Goal: Navigation & Orientation: Go to known website

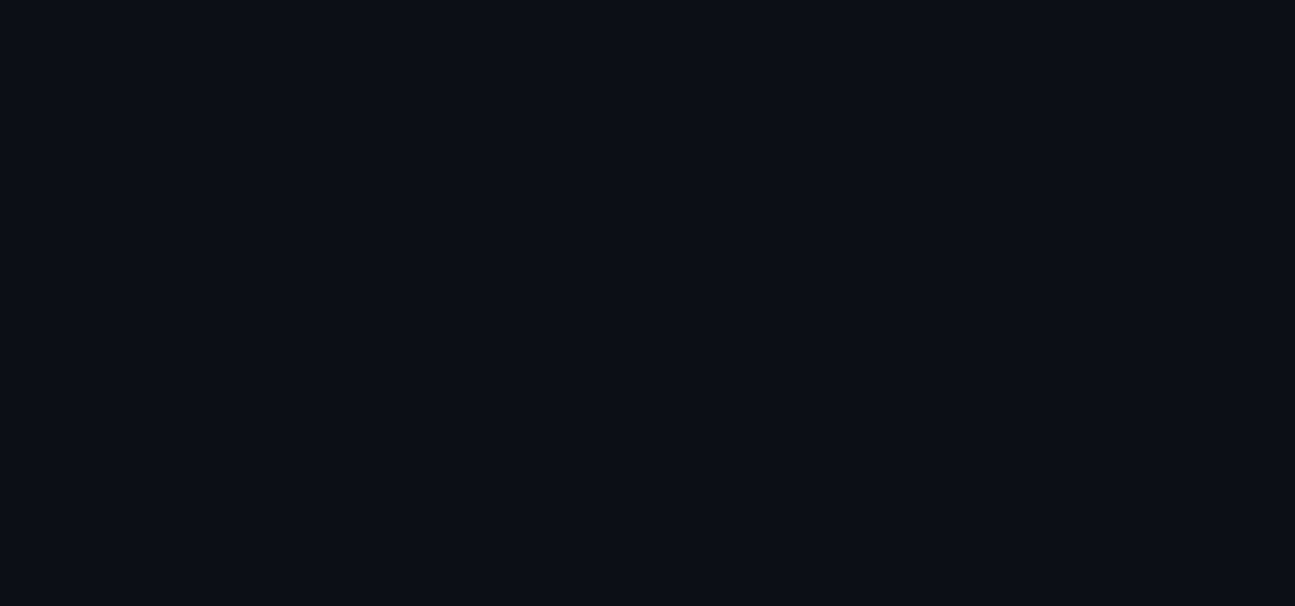
scroll to position [1496, 0]
